Goal: Transaction & Acquisition: Purchase product/service

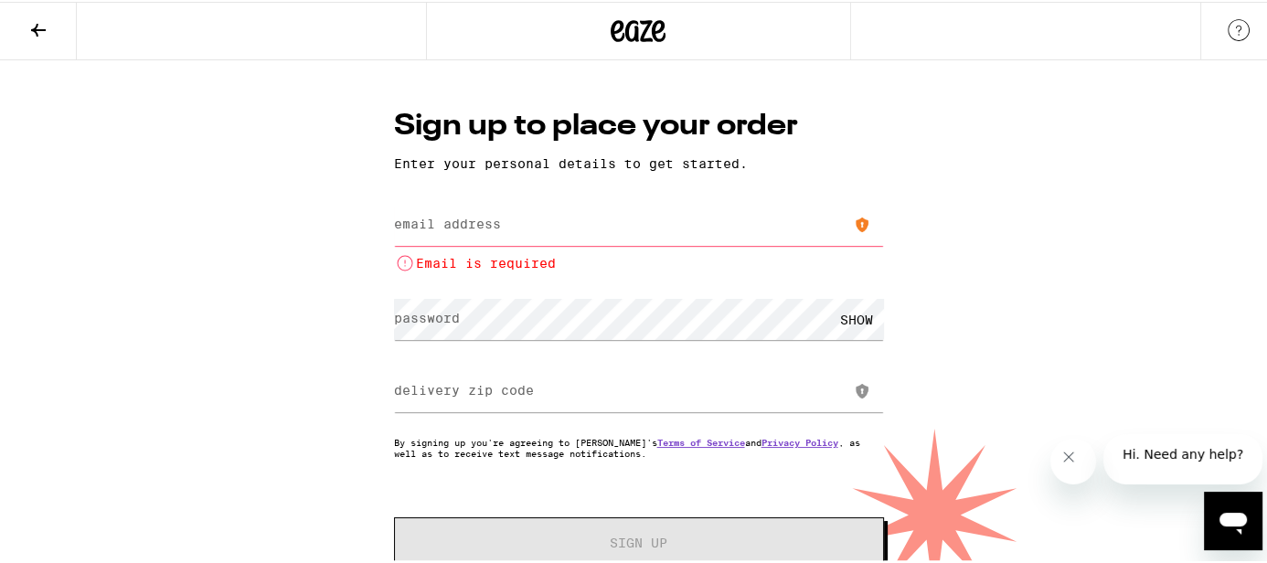
type input "[EMAIL_ADDRESS][DOMAIN_NAME]"
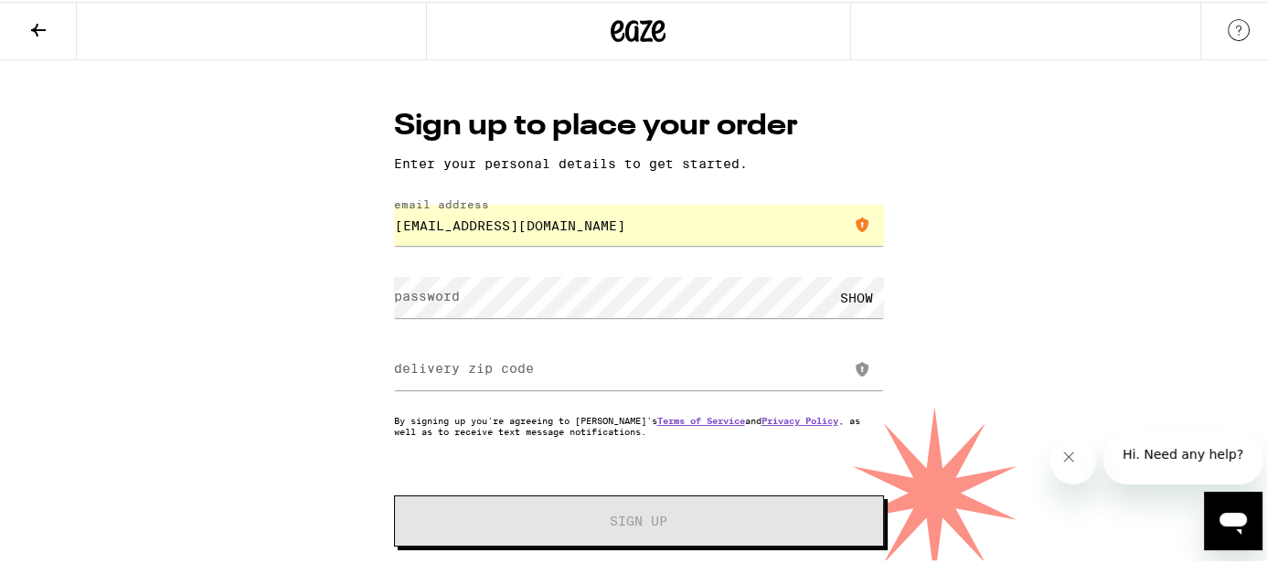
click at [448, 302] on label "password" at bounding box center [427, 294] width 66 height 15
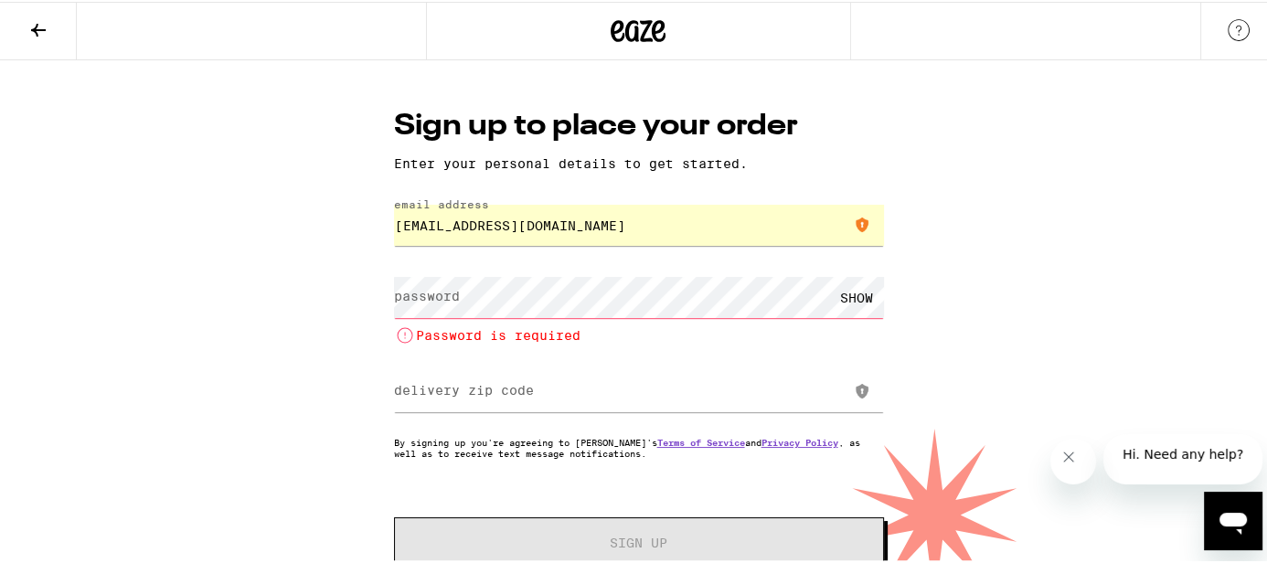
click at [453, 289] on label "password" at bounding box center [427, 294] width 66 height 15
drag, startPoint x: 186, startPoint y: 432, endPoint x: 423, endPoint y: 352, distance: 250.7
click at [187, 431] on div "Sign up to place your order Enter your personal details to get started. email a…" at bounding box center [638, 329] width 1277 height 541
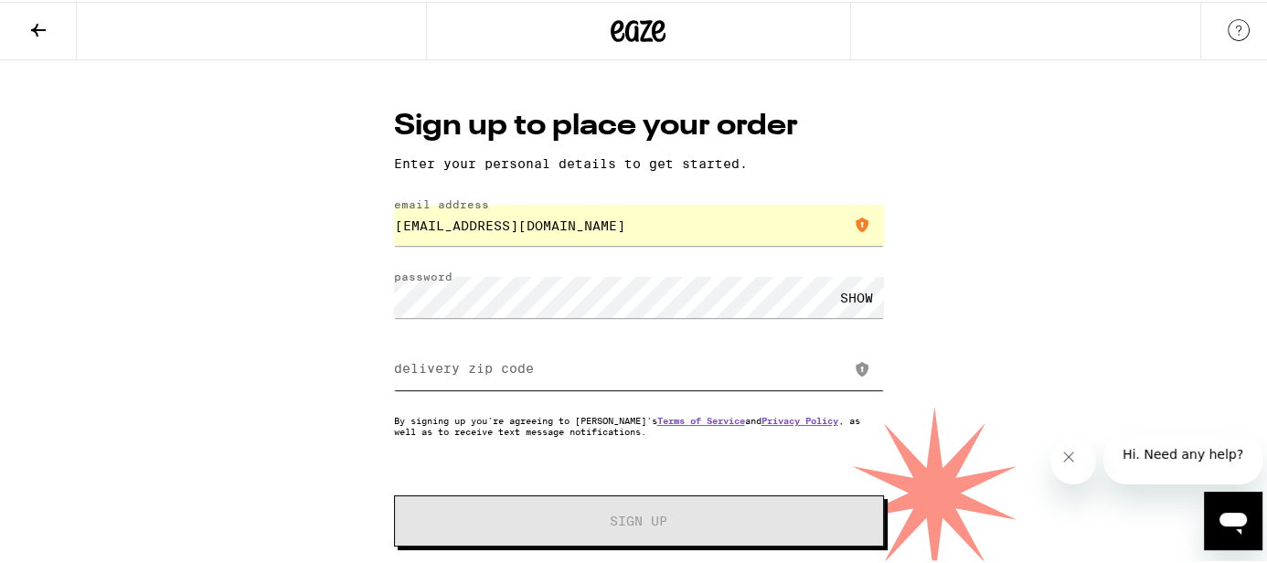
click at [464, 355] on input "delivery zip code" at bounding box center [639, 367] width 490 height 41
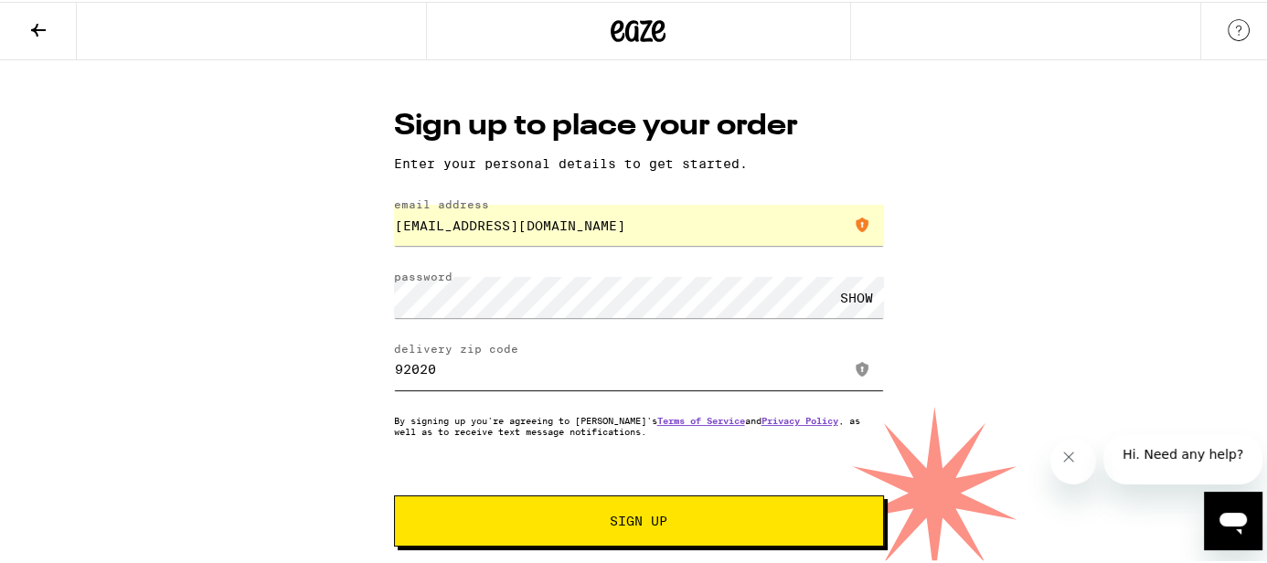
type input "92020"
click at [538, 519] on span "Sign Up" at bounding box center [639, 519] width 364 height 13
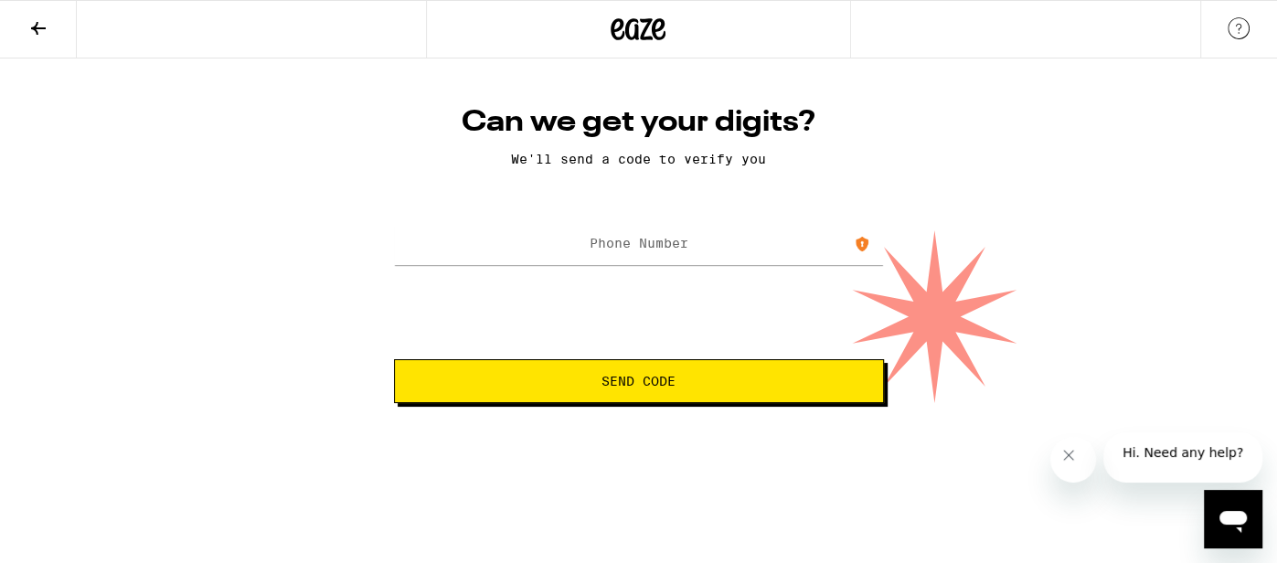
click at [668, 247] on label "Phone Number" at bounding box center [639, 243] width 99 height 15
type input "[PHONE_NUMBER]"
click at [684, 375] on button "Send Code" at bounding box center [639, 381] width 490 height 44
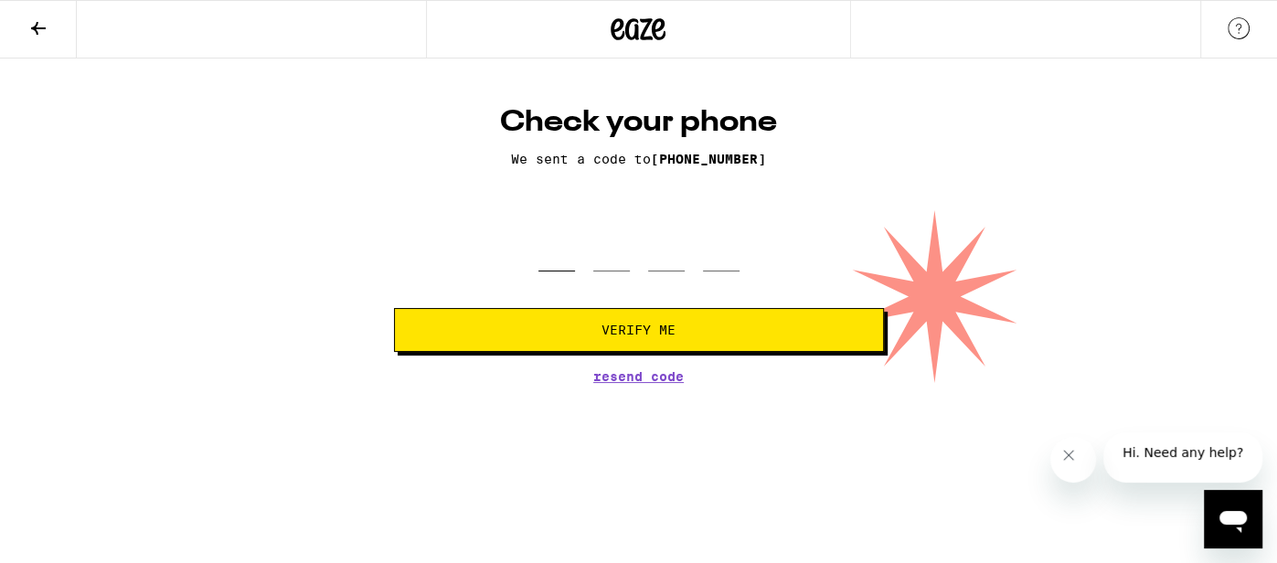
click at [549, 249] on input "tel" at bounding box center [557, 245] width 37 height 54
type input "5"
type input "3"
type input "1"
type input "3"
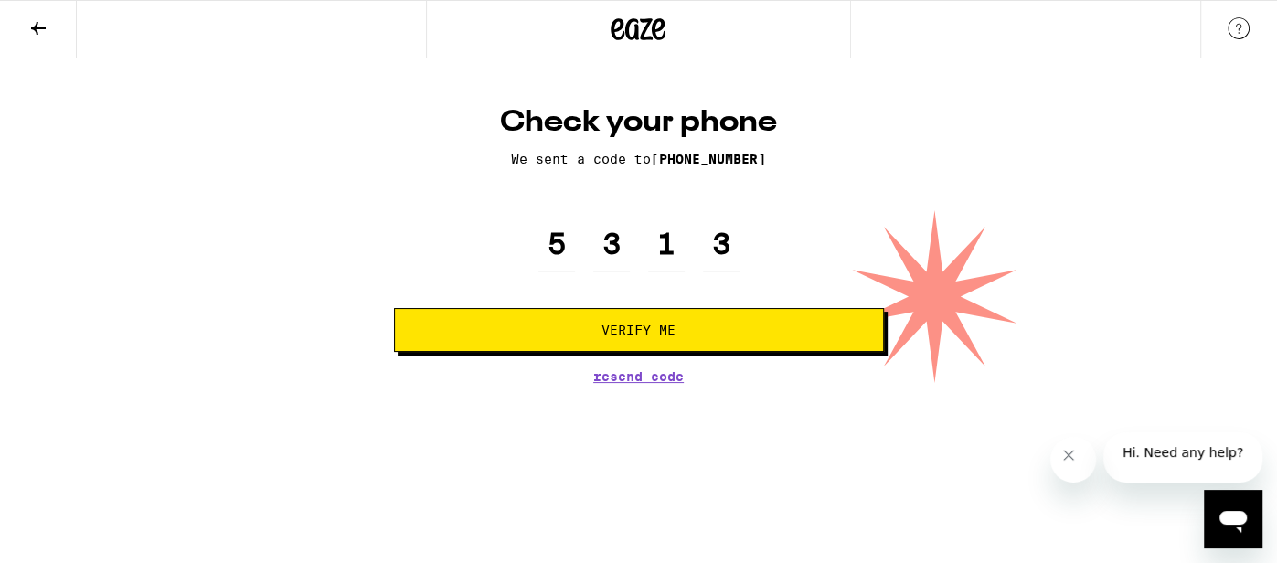
click at [620, 335] on span "Verify Me" at bounding box center [639, 330] width 74 height 13
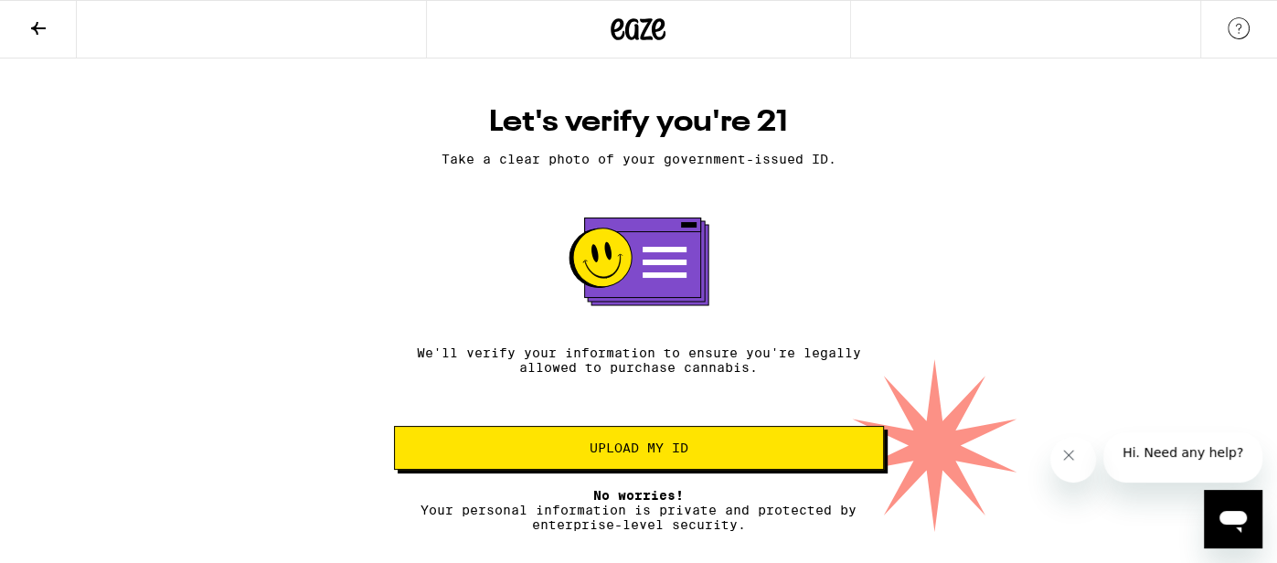
click at [674, 449] on span "Upload my ID" at bounding box center [639, 448] width 99 height 13
click at [648, 452] on span "Upload my ID" at bounding box center [639, 448] width 99 height 13
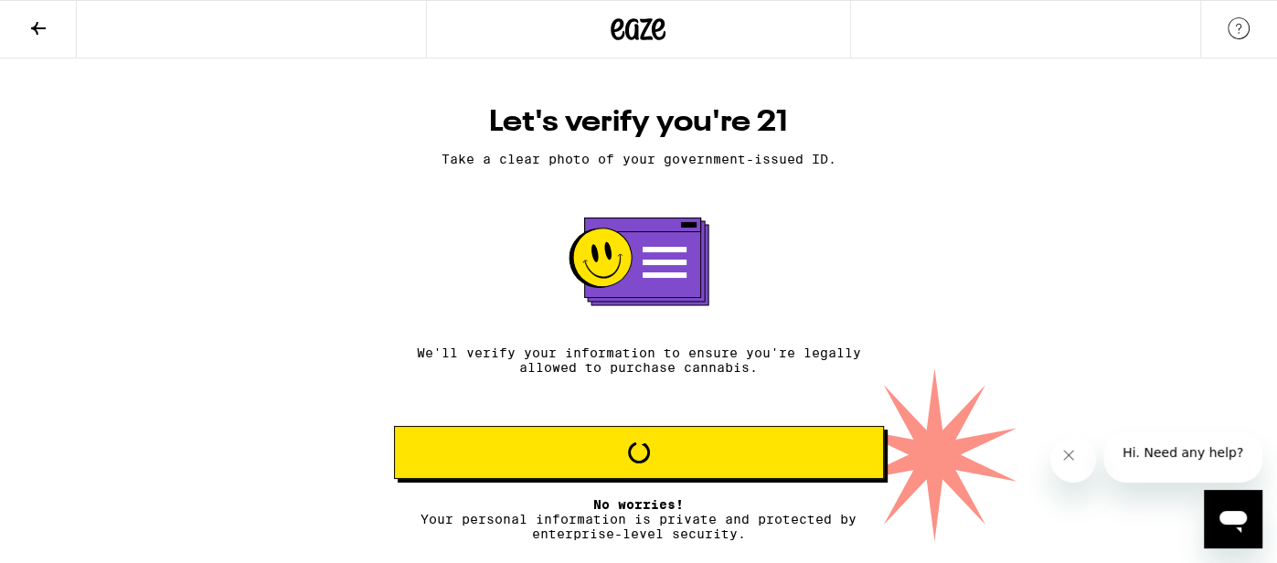
click at [192, 217] on div "Let's verify you're 21 Take a clear photo of your government-issued ID. We'll v…" at bounding box center [638, 300] width 1277 height 483
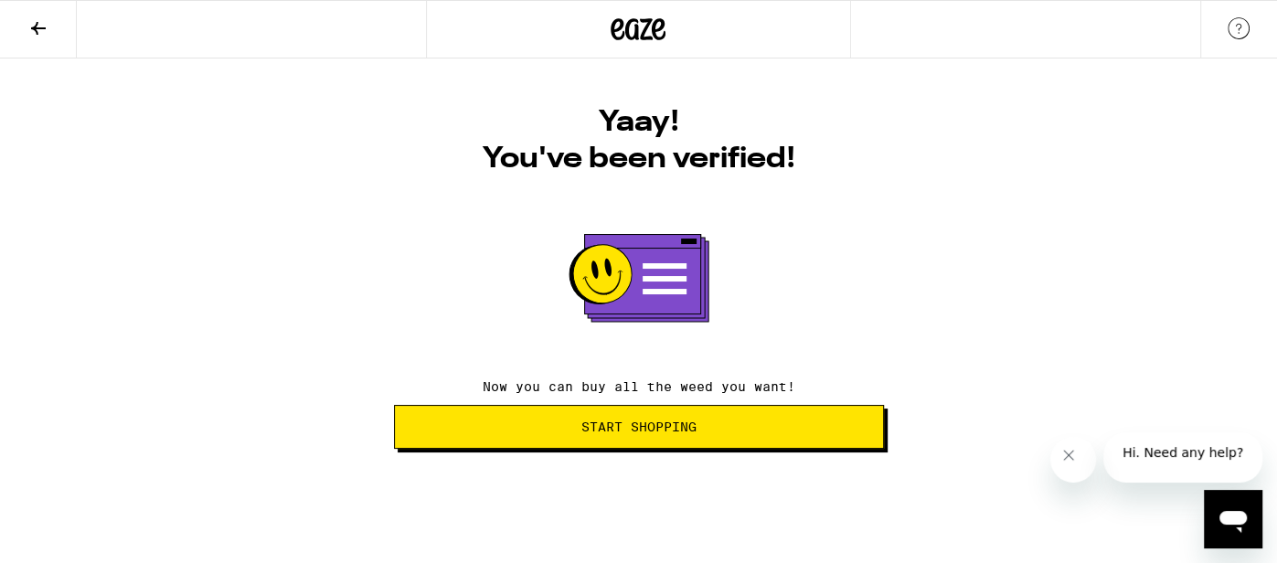
click at [684, 438] on button "Start Shopping" at bounding box center [639, 427] width 490 height 44
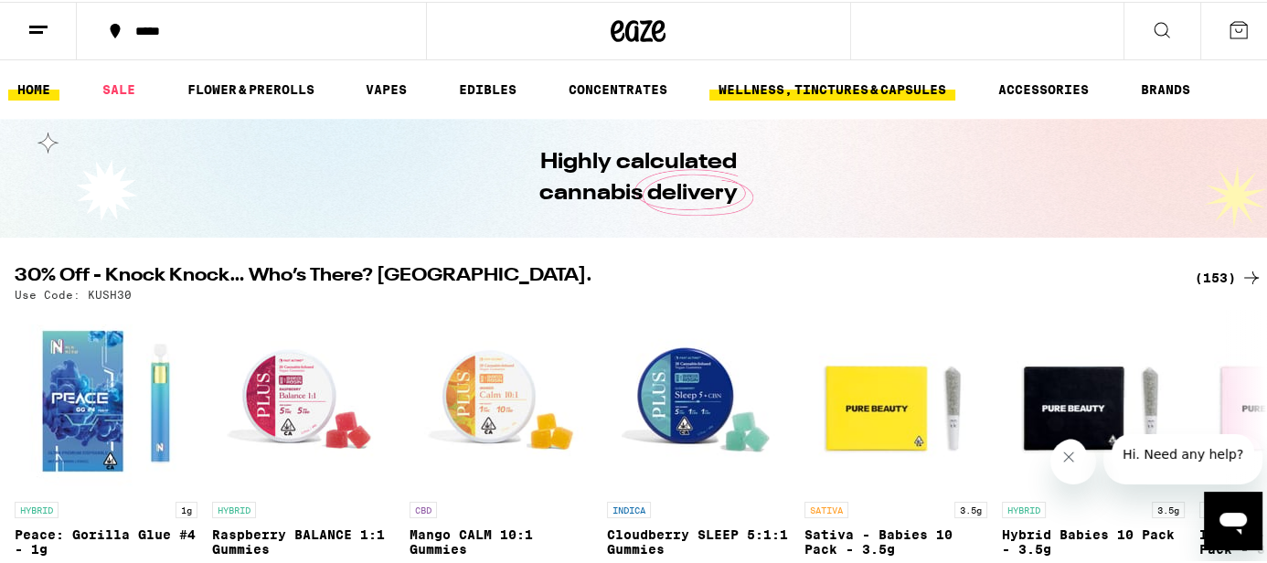
click at [897, 90] on link "WELLNESS, TINCTURES & CAPSULES" at bounding box center [833, 88] width 246 height 22
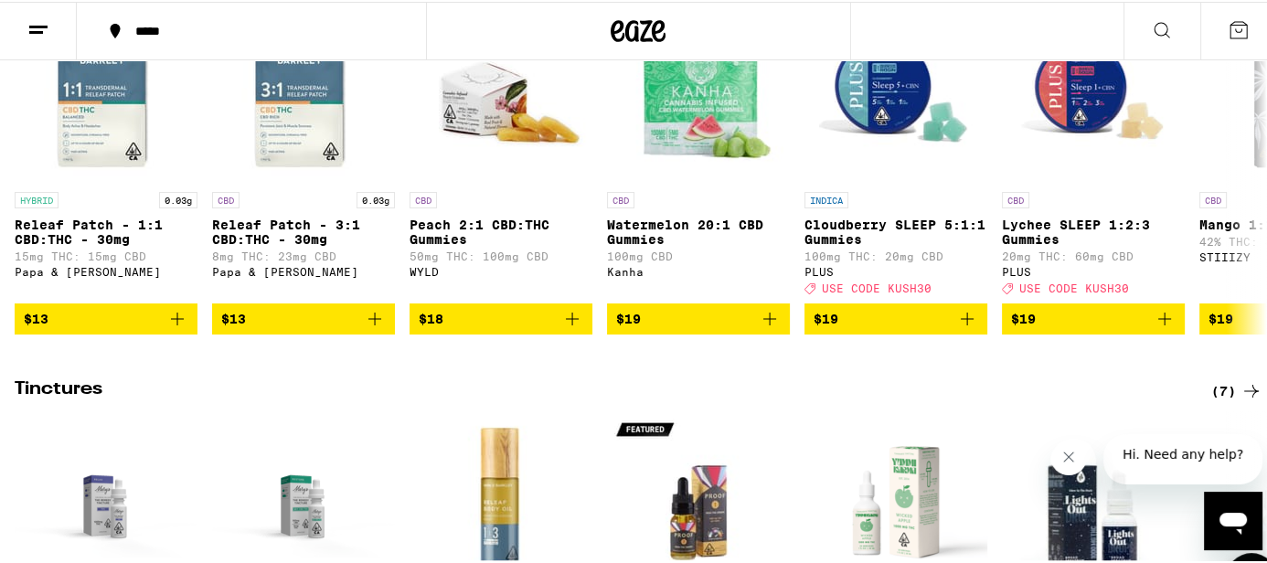
scroll to position [599, 0]
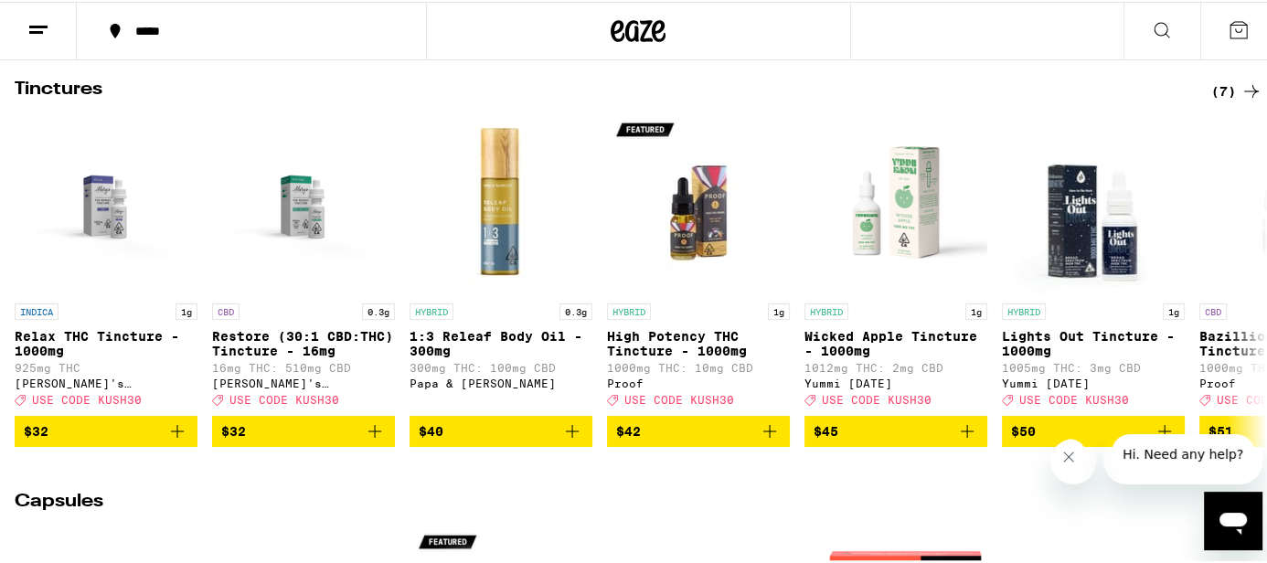
click at [1222, 99] on div "(7)" at bounding box center [1237, 90] width 51 height 22
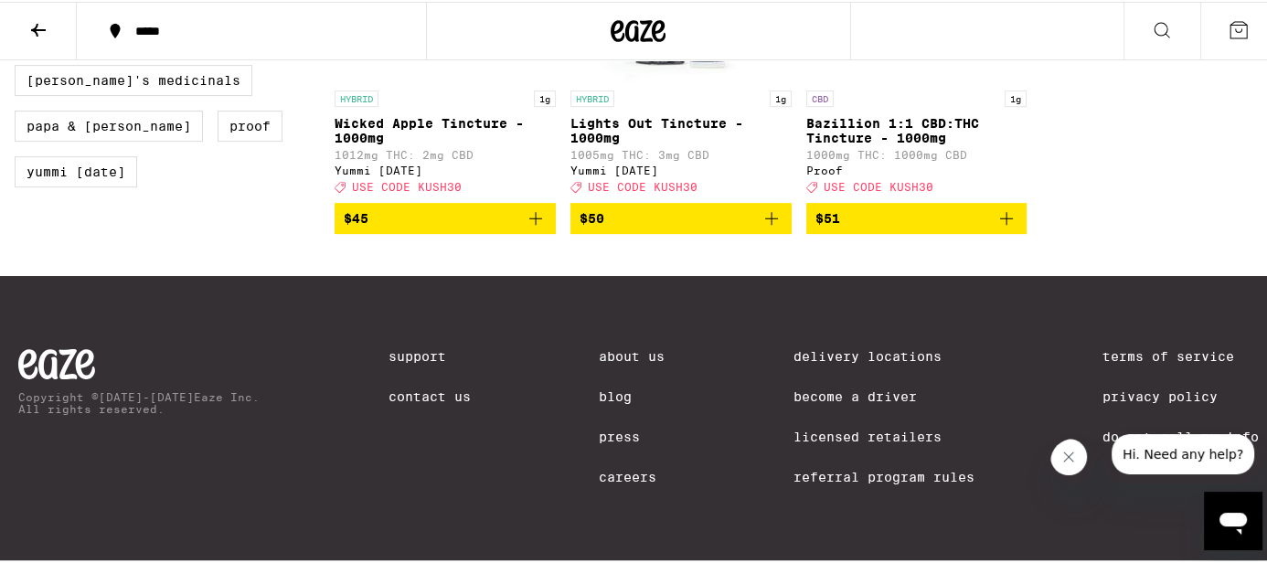
scroll to position [746, 0]
